Goal: Find specific page/section: Find specific page/section

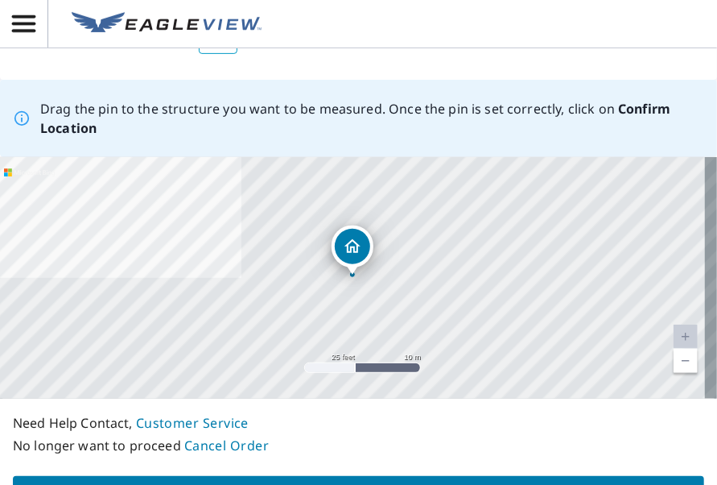
scroll to position [190, 0]
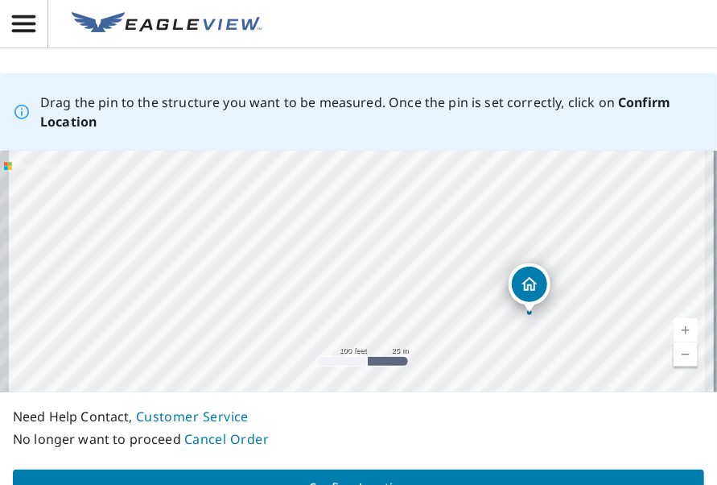
drag, startPoint x: 285, startPoint y: 262, endPoint x: 396, endPoint y: 300, distance: 117.6
click at [396, 300] on div "[STREET_ADDRESS]" at bounding box center [358, 271] width 717 height 241
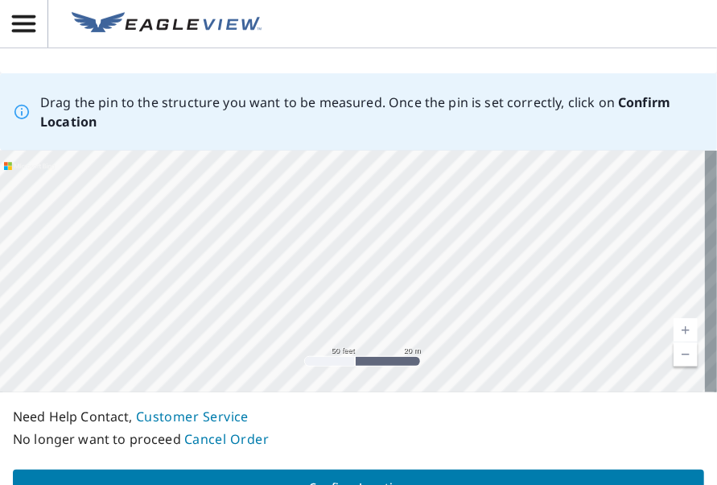
drag, startPoint x: 331, startPoint y: 274, endPoint x: 493, endPoint y: 212, distance: 173.5
click at [493, 212] on div "[STREET_ADDRESS]" at bounding box center [358, 271] width 717 height 241
drag, startPoint x: 420, startPoint y: 251, endPoint x: 397, endPoint y: 328, distance: 80.7
click at [397, 328] on div "[STREET_ADDRESS]" at bounding box center [358, 271] width 717 height 241
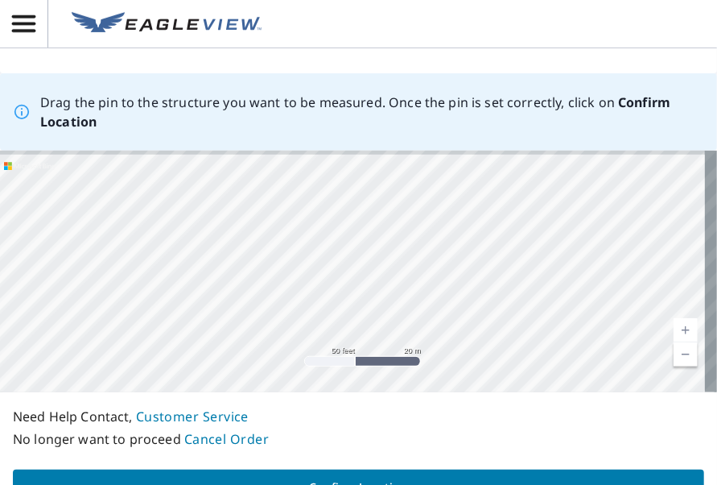
drag, startPoint x: 430, startPoint y: 230, endPoint x: 414, endPoint y: 316, distance: 87.5
click at [414, 316] on div "[STREET_ADDRESS]" at bounding box center [358, 271] width 717 height 241
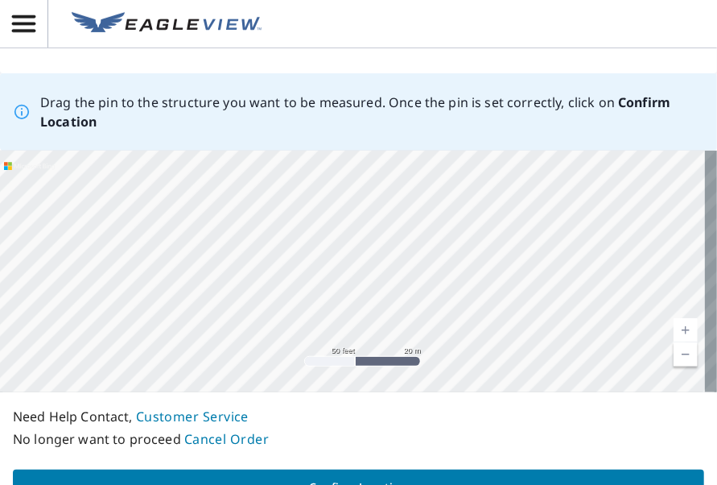
drag, startPoint x: 448, startPoint y: 226, endPoint x: 425, endPoint y: 302, distance: 79.2
click at [425, 302] on div "[STREET_ADDRESS]" at bounding box center [358, 271] width 717 height 241
drag, startPoint x: 394, startPoint y: 245, endPoint x: 418, endPoint y: 217, distance: 36.6
click at [418, 217] on div "[STREET_ADDRESS]" at bounding box center [358, 271] width 717 height 241
drag, startPoint x: 436, startPoint y: 294, endPoint x: 456, endPoint y: 199, distance: 97.1
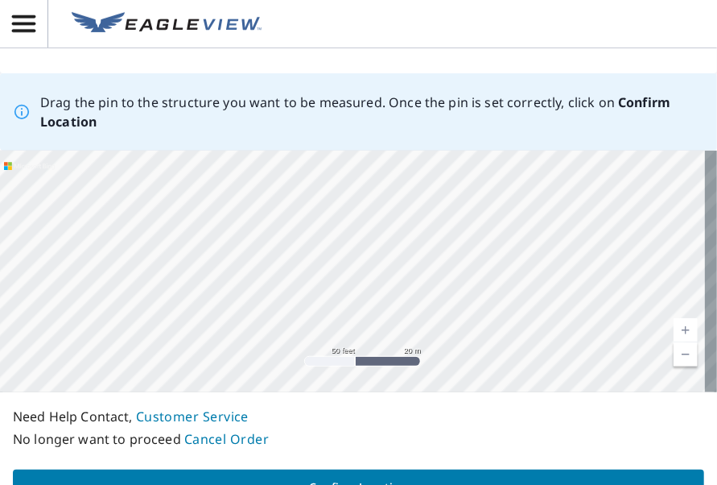
click at [456, 199] on div "[STREET_ADDRESS]" at bounding box center [358, 271] width 717 height 241
drag, startPoint x: 420, startPoint y: 245, endPoint x: 422, endPoint y: 320, distance: 74.1
click at [422, 320] on div "[STREET_ADDRESS]" at bounding box center [358, 271] width 717 height 241
drag, startPoint x: 428, startPoint y: 228, endPoint x: 438, endPoint y: 300, distance: 73.1
click at [438, 300] on div "[STREET_ADDRESS]" at bounding box center [358, 271] width 717 height 241
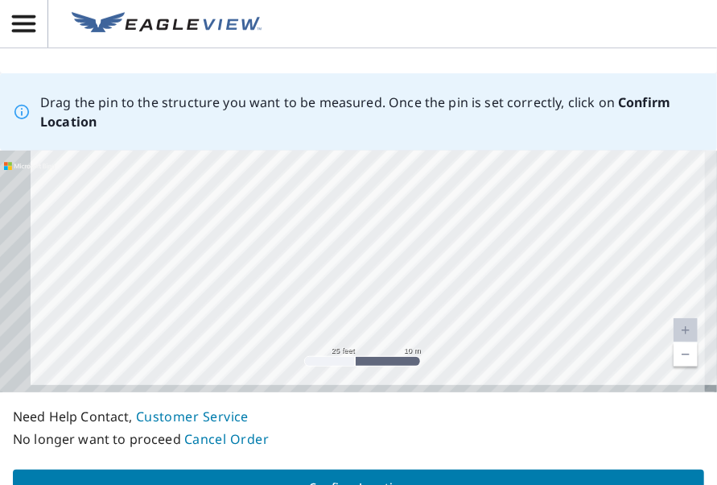
drag, startPoint x: 341, startPoint y: 283, endPoint x: 456, endPoint y: 221, distance: 130.0
click at [456, 221] on div "[STREET_ADDRESS]" at bounding box center [358, 271] width 717 height 241
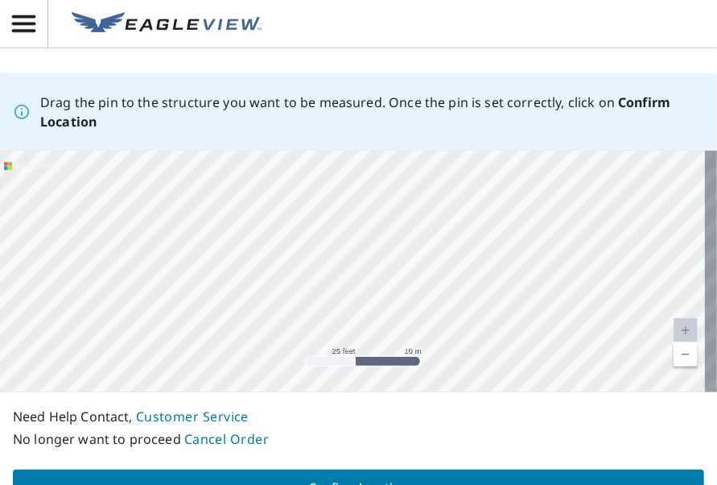
drag, startPoint x: 436, startPoint y: 278, endPoint x: 456, endPoint y: 194, distance: 86.1
click at [456, 194] on div "[STREET_ADDRESS]" at bounding box center [358, 271] width 717 height 241
drag, startPoint x: 451, startPoint y: 274, endPoint x: 460, endPoint y: 218, distance: 57.2
click at [460, 218] on div "[STREET_ADDRESS]" at bounding box center [358, 271] width 717 height 241
drag, startPoint x: 460, startPoint y: 205, endPoint x: 473, endPoint y: 175, distance: 33.2
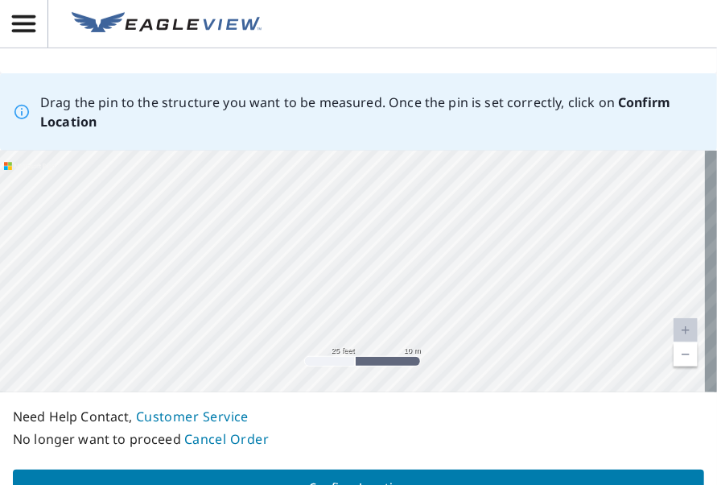
click at [473, 175] on div "[STREET_ADDRESS]" at bounding box center [358, 271] width 717 height 241
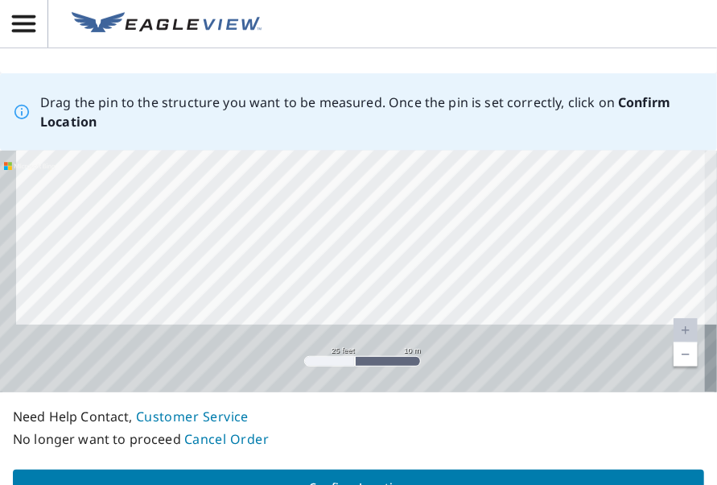
drag, startPoint x: 467, startPoint y: 279, endPoint x: 493, endPoint y: 184, distance: 99.2
click at [493, 184] on div "[STREET_ADDRESS]" at bounding box center [358, 271] width 717 height 241
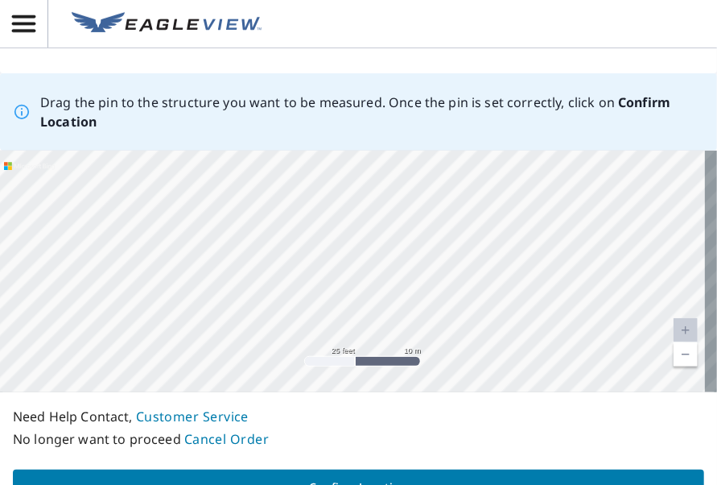
drag, startPoint x: 493, startPoint y: 197, endPoint x: 446, endPoint y: 291, distance: 104.4
click at [446, 291] on div "[STREET_ADDRESS]" at bounding box center [358, 271] width 717 height 241
drag, startPoint x: 468, startPoint y: 281, endPoint x: 413, endPoint y: 302, distance: 59.3
click at [413, 302] on div "[STREET_ADDRESS]" at bounding box center [358, 271] width 717 height 241
drag, startPoint x: 513, startPoint y: 294, endPoint x: 435, endPoint y: 184, distance: 134.4
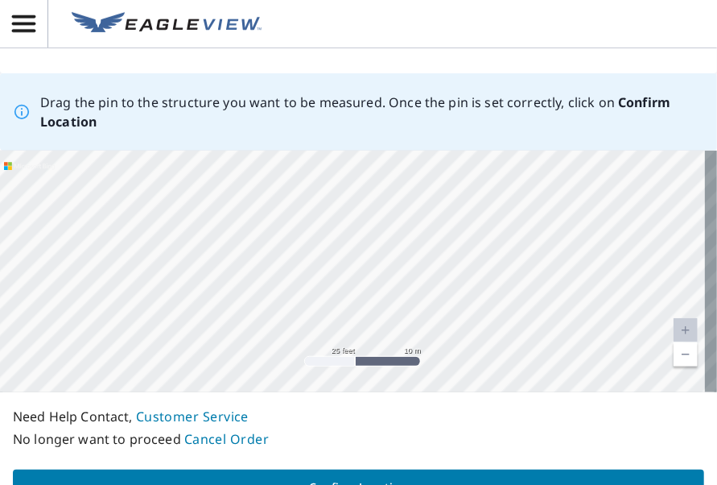
click at [435, 184] on div "[STREET_ADDRESS]" at bounding box center [358, 271] width 717 height 241
drag, startPoint x: 439, startPoint y: 247, endPoint x: 413, endPoint y: 220, distance: 38.1
click at [413, 220] on div "[STREET_ADDRESS]" at bounding box center [358, 271] width 717 height 241
drag, startPoint x: 425, startPoint y: 268, endPoint x: 449, endPoint y: 205, distance: 67.3
click at [449, 205] on div "[STREET_ADDRESS]" at bounding box center [358, 271] width 717 height 241
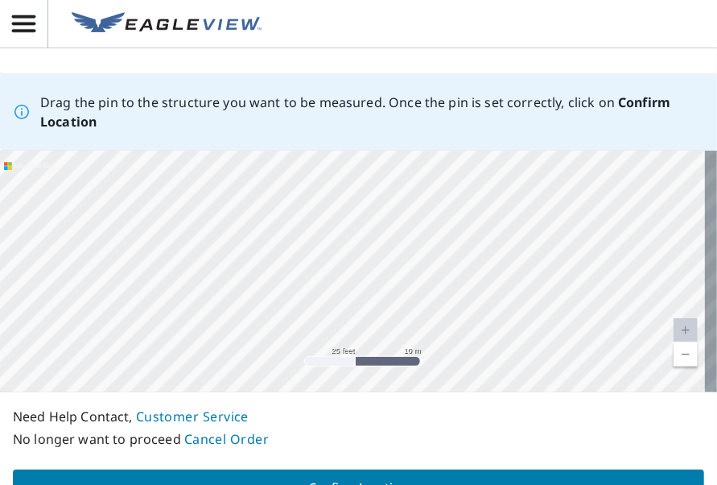
drag, startPoint x: 435, startPoint y: 284, endPoint x: 451, endPoint y: 227, distance: 59.4
click at [451, 227] on div "[STREET_ADDRESS]" at bounding box center [358, 271] width 717 height 241
drag, startPoint x: 438, startPoint y: 265, endPoint x: 431, endPoint y: 207, distance: 58.4
click at [431, 207] on div "[STREET_ADDRESS]" at bounding box center [358, 271] width 717 height 241
drag, startPoint x: 438, startPoint y: 276, endPoint x: 449, endPoint y: 217, distance: 60.6
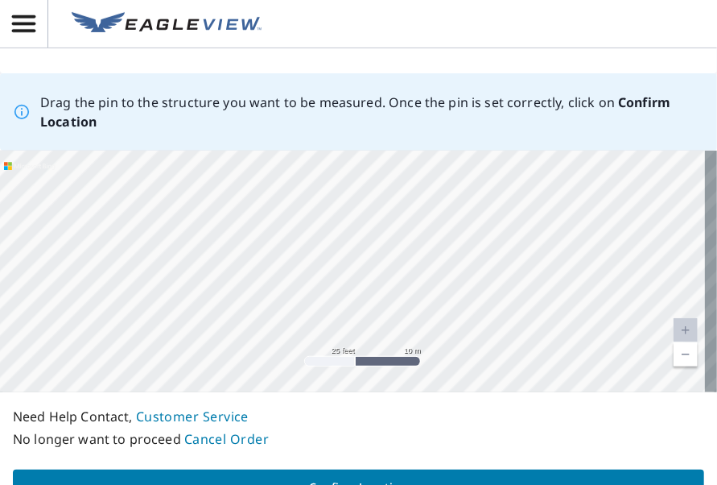
click at [449, 216] on div "[STREET_ADDRESS]" at bounding box center [358, 271] width 717 height 241
drag, startPoint x: 431, startPoint y: 287, endPoint x: 399, endPoint y: 260, distance: 42.3
click at [399, 260] on div "[STREET_ADDRESS]" at bounding box center [358, 271] width 717 height 241
drag, startPoint x: 441, startPoint y: 200, endPoint x: 406, endPoint y: 298, distance: 103.6
click at [406, 295] on div "[STREET_ADDRESS]" at bounding box center [358, 271] width 717 height 241
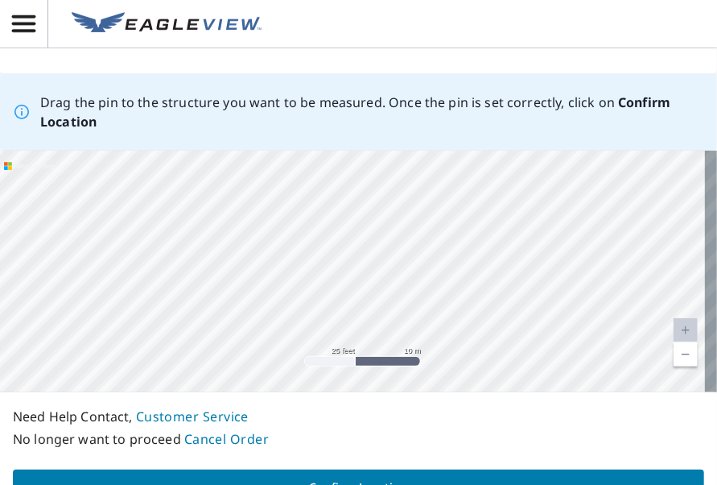
drag, startPoint x: 445, startPoint y: 196, endPoint x: 419, endPoint y: 314, distance: 120.5
click at [419, 314] on div "[STREET_ADDRESS]" at bounding box center [358, 271] width 717 height 241
drag, startPoint x: 421, startPoint y: 245, endPoint x: 409, endPoint y: 292, distance: 49.0
click at [409, 292] on div "[STREET_ADDRESS]" at bounding box center [358, 271] width 717 height 241
drag, startPoint x: 428, startPoint y: 234, endPoint x: 422, endPoint y: 267, distance: 33.6
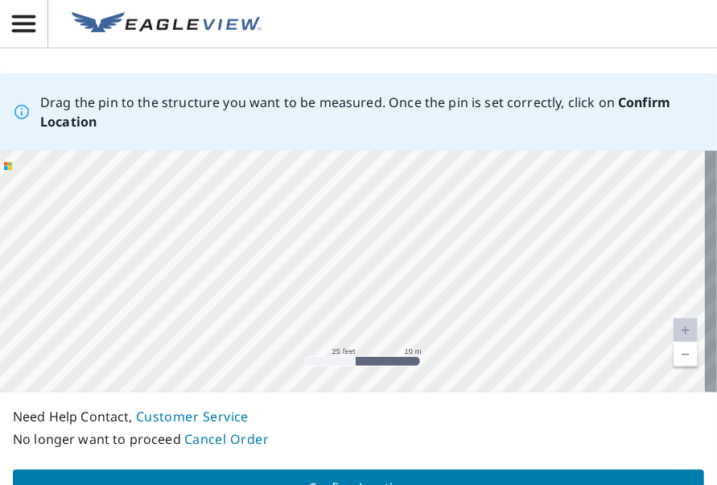
click at [422, 267] on div "[STREET_ADDRESS]" at bounding box center [358, 271] width 717 height 241
click at [449, 257] on div "[STREET_ADDRESS]" at bounding box center [358, 271] width 717 height 241
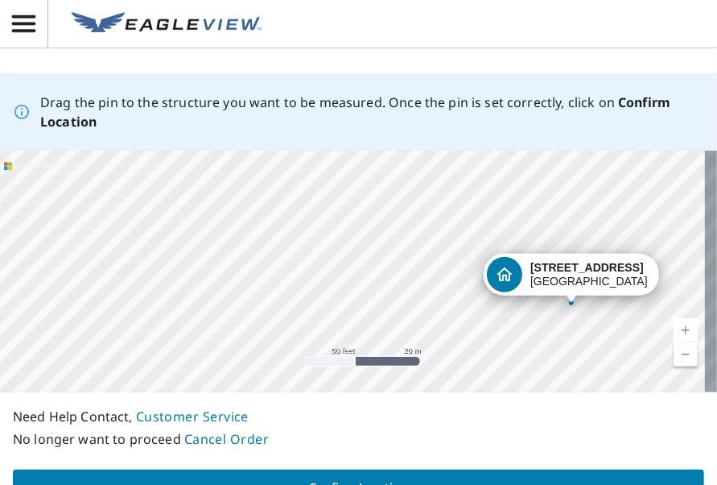
drag, startPoint x: 351, startPoint y: 268, endPoint x: 571, endPoint y: 303, distance: 223.4
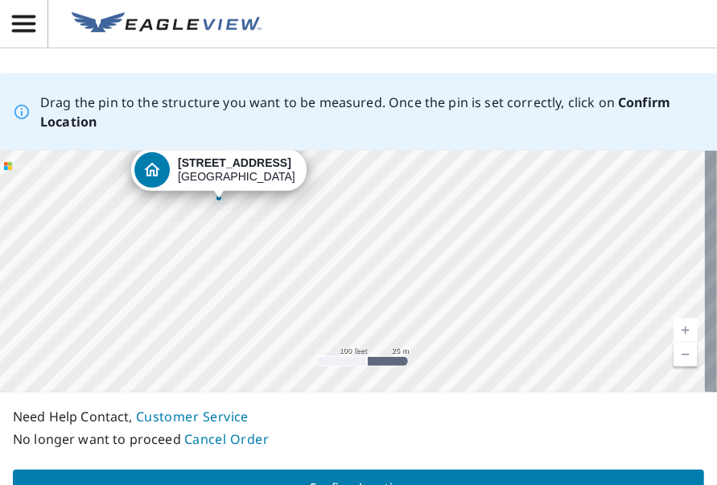
drag, startPoint x: 464, startPoint y: 250, endPoint x: 219, endPoint y: 196, distance: 250.4
click at [219, 196] on div "[STREET_ADDRESS]" at bounding box center [358, 271] width 717 height 241
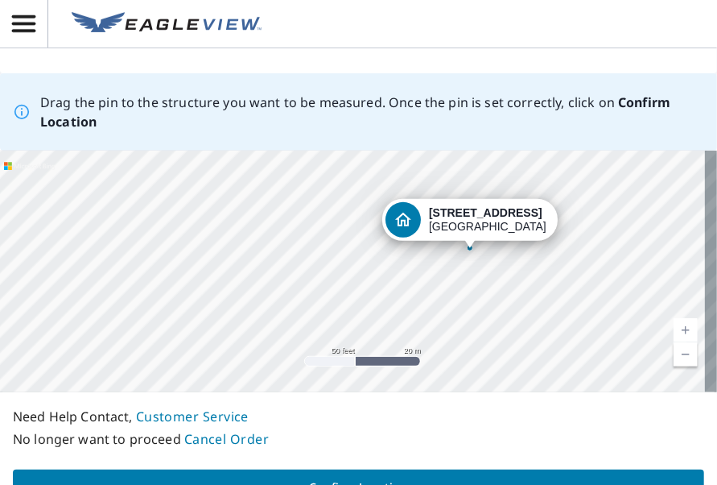
drag, startPoint x: 248, startPoint y: 299, endPoint x: 460, endPoint y: 288, distance: 212.7
click at [460, 288] on div "[STREET_ADDRESS]" at bounding box center [358, 271] width 717 height 241
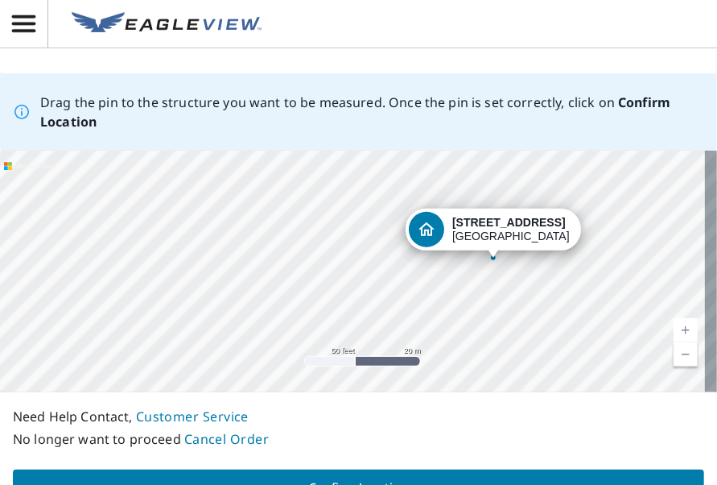
drag, startPoint x: 379, startPoint y: 278, endPoint x: 406, endPoint y: 294, distance: 31.1
click at [406, 294] on div "[STREET_ADDRESS]" at bounding box center [358, 271] width 717 height 241
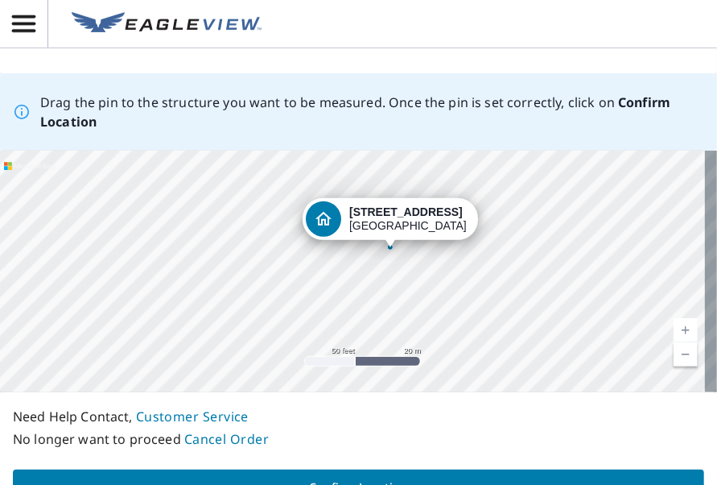
drag, startPoint x: 510, startPoint y: 266, endPoint x: 391, endPoint y: 246, distance: 120.8
click at [391, 246] on div "[STREET_ADDRESS]" at bounding box center [358, 271] width 717 height 241
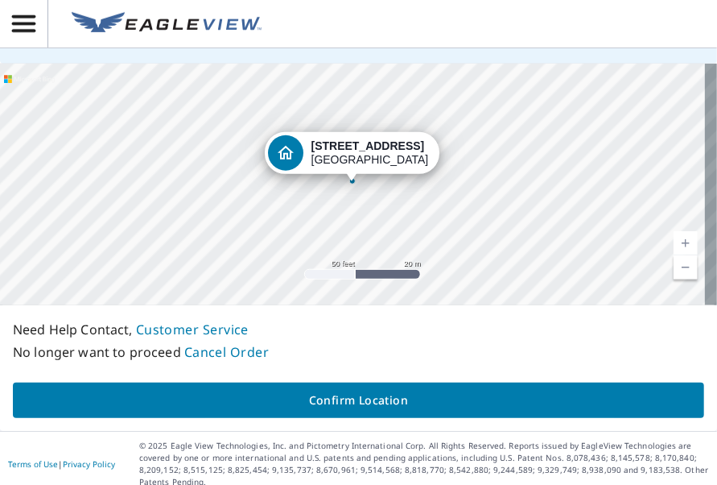
scroll to position [283, 0]
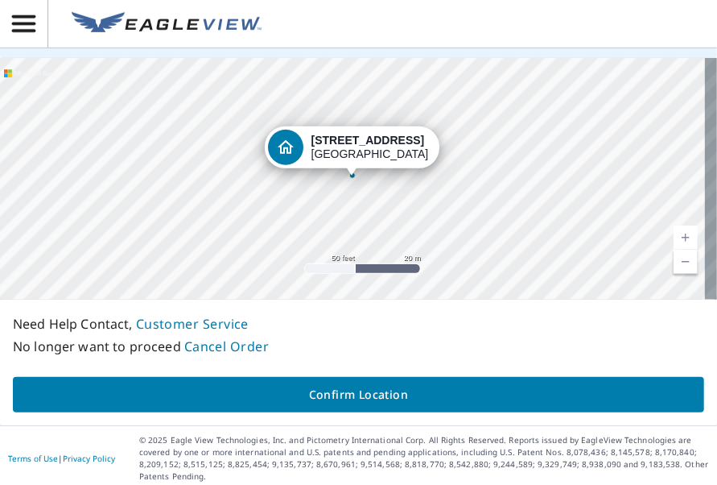
click at [365, 394] on span "Confirm Location" at bounding box center [359, 395] width 666 height 20
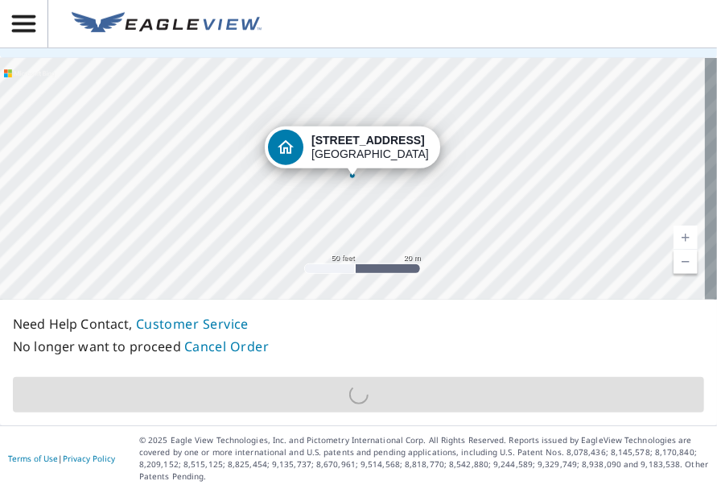
scroll to position [624, 0]
